Goal: Information Seeking & Learning: Learn about a topic

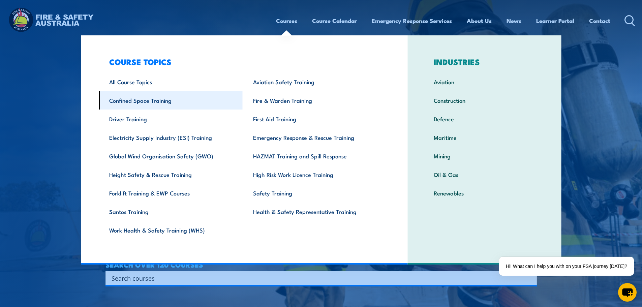
click at [149, 104] on link "Confined Space Training" at bounding box center [171, 100] width 144 height 19
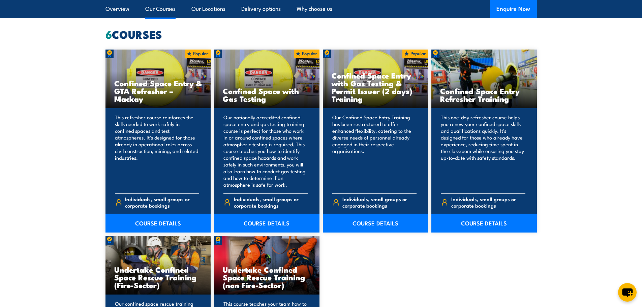
scroll to position [539, 0]
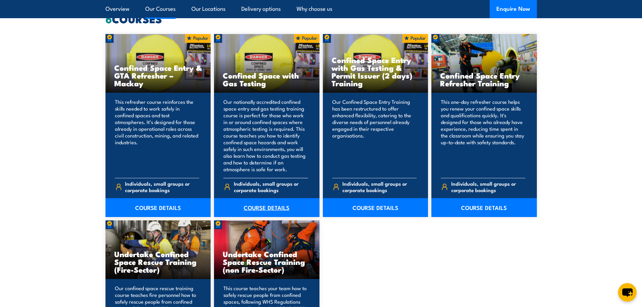
click at [260, 211] on link "COURSE DETAILS" at bounding box center [267, 207] width 106 height 19
click at [363, 210] on link "COURSE DETAILS" at bounding box center [376, 207] width 106 height 19
